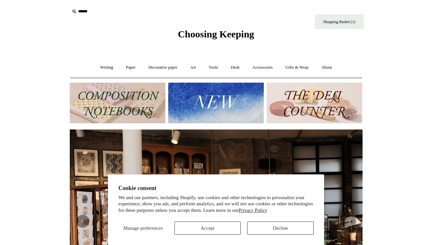
click at [231, 226] on button "Accept" at bounding box center [207, 228] width 66 height 13
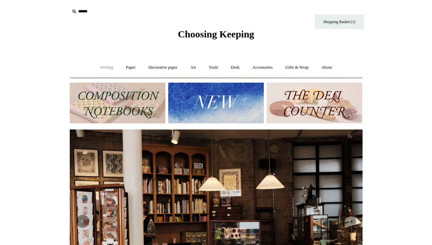
click at [107, 68] on link "Writing +" at bounding box center [106, 67] width 25 height 17
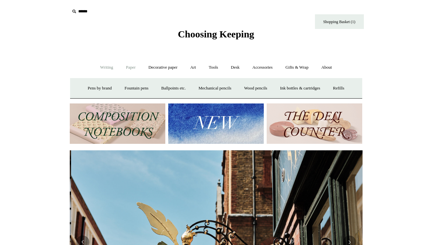
scroll to position [0, 293]
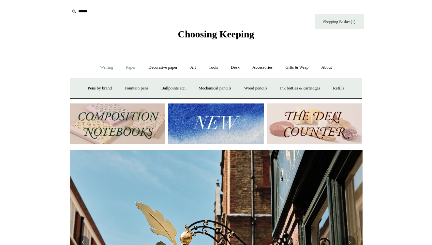
click at [133, 68] on link "Paper +" at bounding box center [131, 67] width 22 height 17
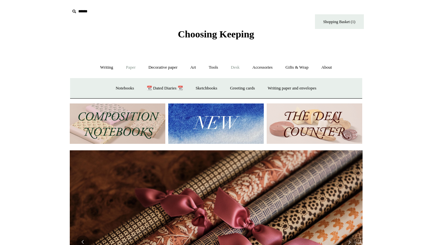
scroll to position [0, 585]
click at [234, 66] on link "Desk +" at bounding box center [235, 67] width 21 height 17
click at [145, 111] on img at bounding box center [118, 124] width 96 height 41
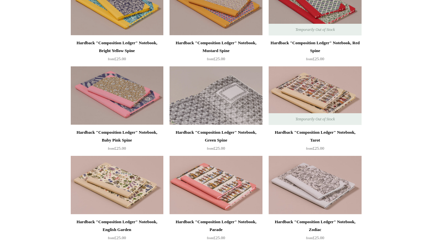
scroll to position [107, 0]
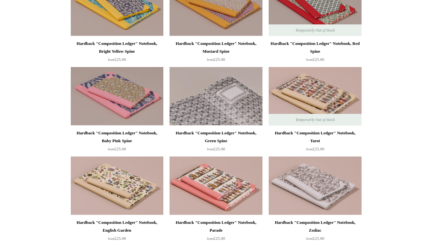
click at [230, 89] on img at bounding box center [215, 96] width 93 height 59
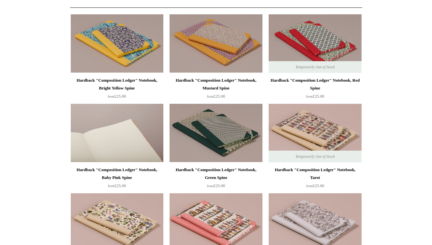
scroll to position [64, 0]
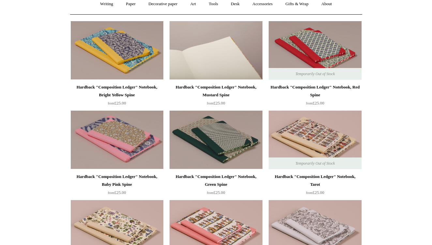
click at [199, 56] on img at bounding box center [215, 50] width 93 height 59
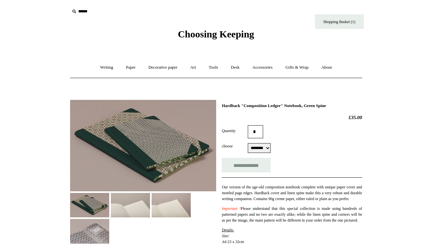
click at [137, 209] on img at bounding box center [130, 205] width 39 height 24
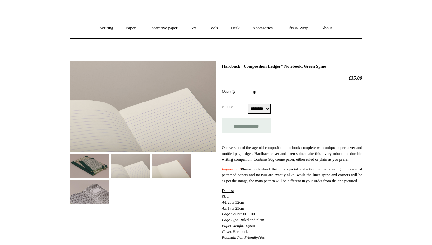
scroll to position [40, 0]
click at [267, 114] on form "**********" at bounding box center [292, 108] width 140 height 47
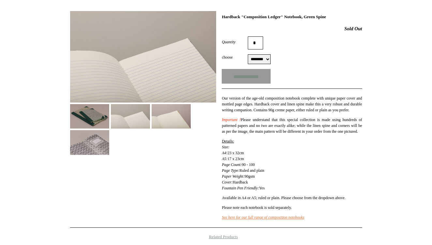
scroll to position [96, 0]
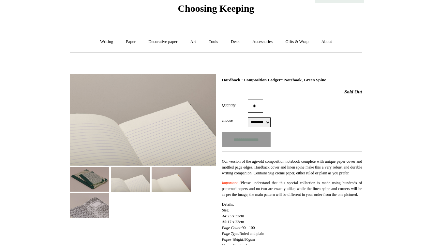
scroll to position [27, 0]
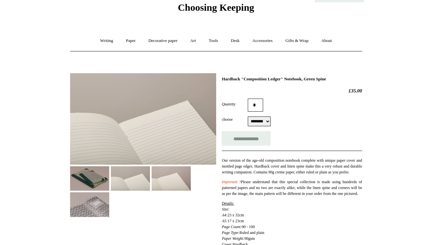
select select "********"
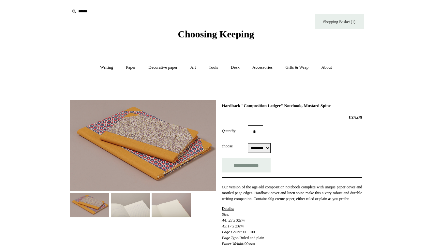
select select "********"
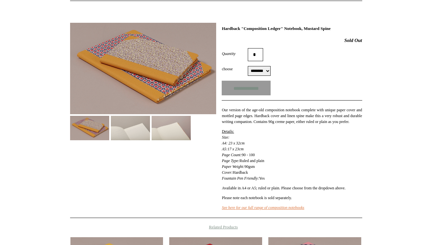
scroll to position [77, 0]
click at [124, 116] on img at bounding box center [130, 128] width 39 height 24
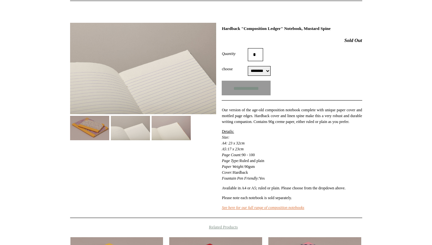
click at [170, 137] on img at bounding box center [171, 128] width 39 height 24
